Goal: Find specific page/section: Find specific page/section

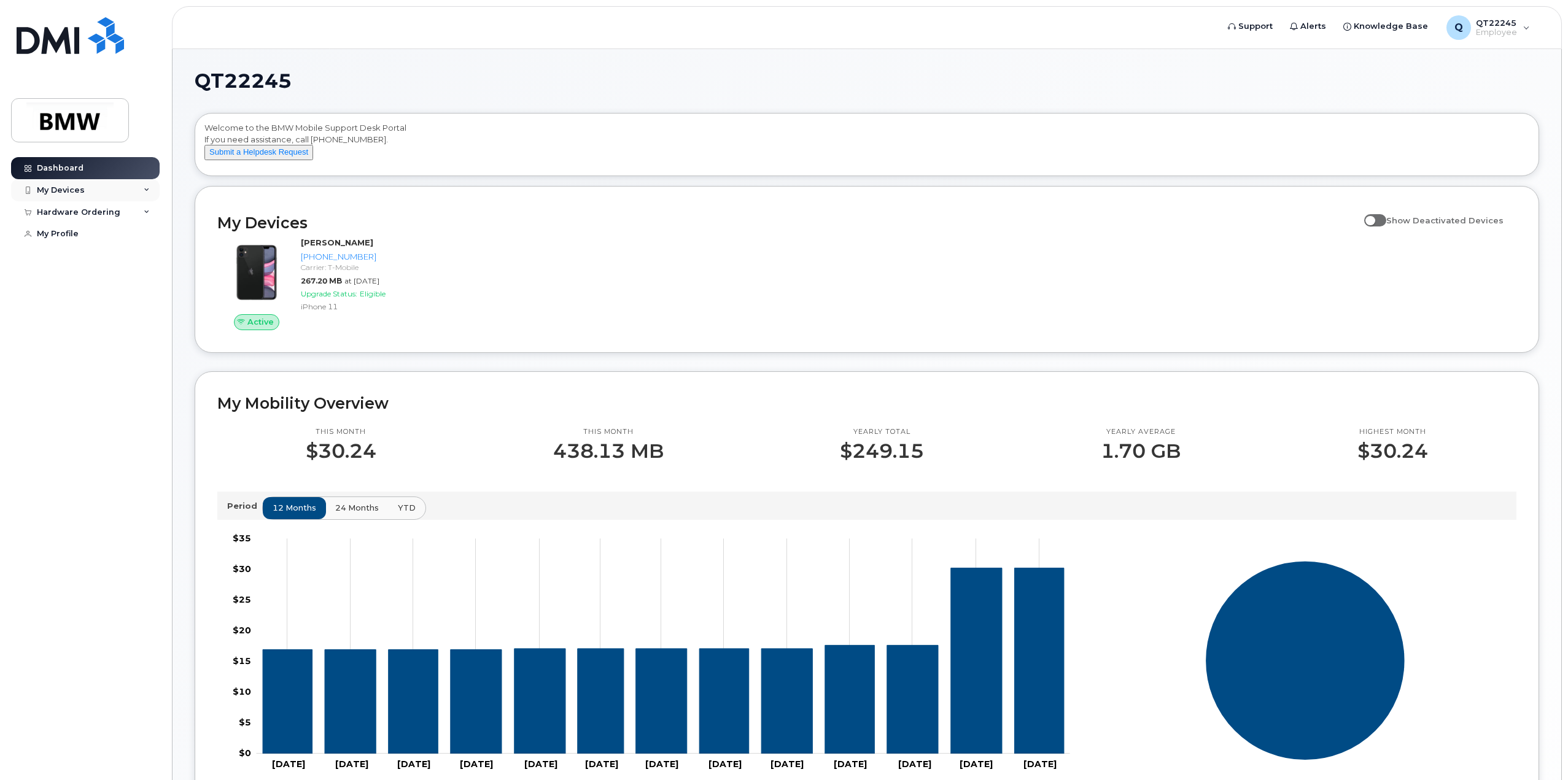
click at [106, 186] on div "My Devices" at bounding box center [86, 190] width 149 height 22
click at [103, 290] on div "Hardware Ordering" at bounding box center [86, 278] width 149 height 22
click at [142, 412] on div "Dashboard My Devices Add Device 864-905-3843 (Christopher Boggs) Hardware Order…" at bounding box center [87, 459] width 152 height 605
click at [42, 107] on img at bounding box center [70, 121] width 94 height 36
click at [149, 191] on icon at bounding box center [146, 191] width 7 height 7
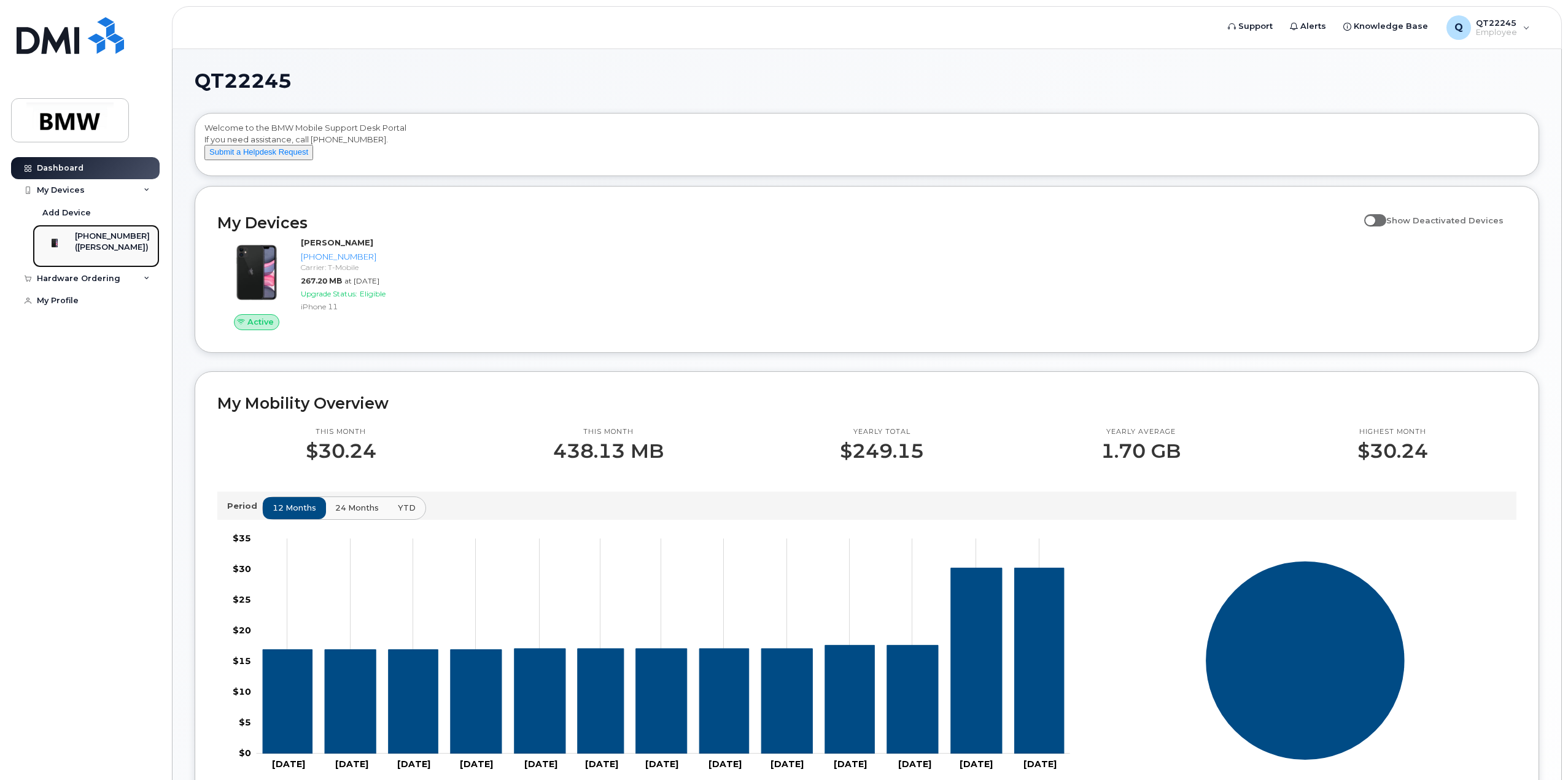
click at [112, 253] on div "([PERSON_NAME])" at bounding box center [111, 247] width 75 height 11
click at [78, 246] on div "864-905-3843 (Christopher Boggs)" at bounding box center [94, 246] width 111 height 31
click at [78, 245] on div "864-905-3843 (Christopher Boggs)" at bounding box center [94, 246] width 111 height 31
click at [1257, 38] on link "Support" at bounding box center [1251, 26] width 62 height 25
